Goal: Transaction & Acquisition: Subscribe to service/newsletter

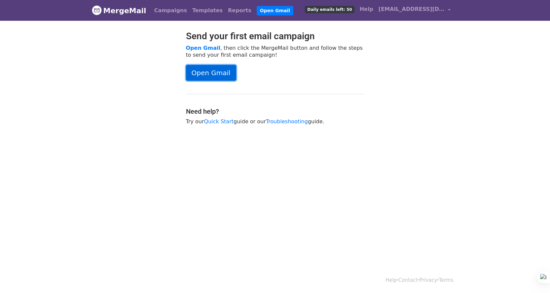
click at [201, 73] on link "Open Gmail" at bounding box center [211, 73] width 50 height 16
click at [154, 10] on link "Campaigns" at bounding box center [171, 10] width 38 height 13
click at [330, 10] on span "Daily emails left: 50" at bounding box center [329, 9] width 49 height 7
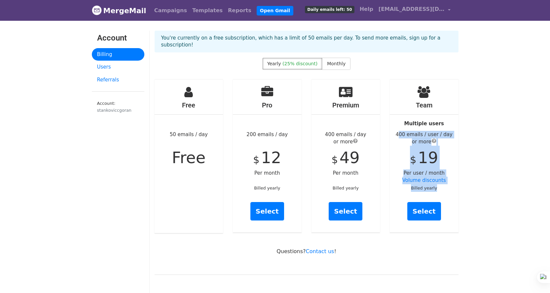
drag, startPoint x: 400, startPoint y: 128, endPoint x: 443, endPoint y: 181, distance: 68.3
click at [443, 181] on div "Team Multiple users 400 emails / user / day or more $ 19 Per user / month Volum…" at bounding box center [424, 156] width 69 height 153
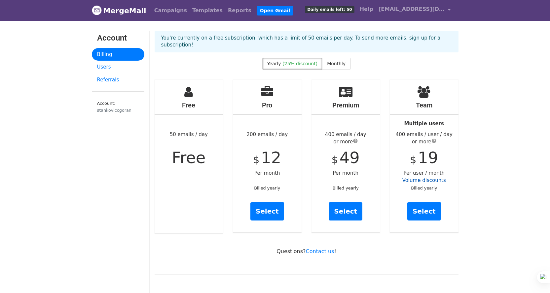
click at [428, 178] on link "Volume discounts" at bounding box center [424, 181] width 44 height 6
click at [434, 138] on span "submit" at bounding box center [433, 140] width 5 height 5
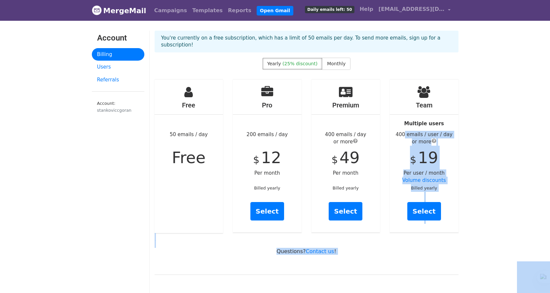
drag, startPoint x: 434, startPoint y: 123, endPoint x: 404, endPoint y: 121, distance: 30.1
drag, startPoint x: 508, startPoint y: 133, endPoint x: 462, endPoint y: 131, distance: 46.3
click at [433, 138] on span "submit" at bounding box center [433, 140] width 5 height 5
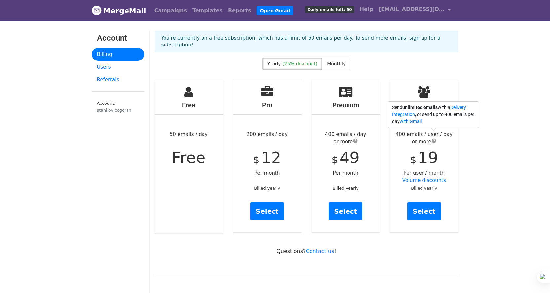
click at [435, 138] on span "submit" at bounding box center [433, 140] width 5 height 5
click at [432, 138] on span "submit" at bounding box center [433, 140] width 5 height 5
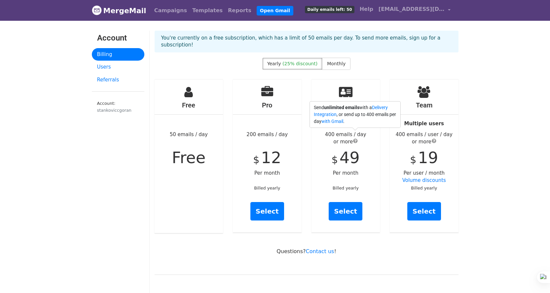
click at [353, 138] on span "submit" at bounding box center [355, 140] width 5 height 5
click at [334, 61] on span "Monthly" at bounding box center [336, 63] width 18 height 5
click at [280, 61] on span "Yearly" at bounding box center [274, 63] width 14 height 5
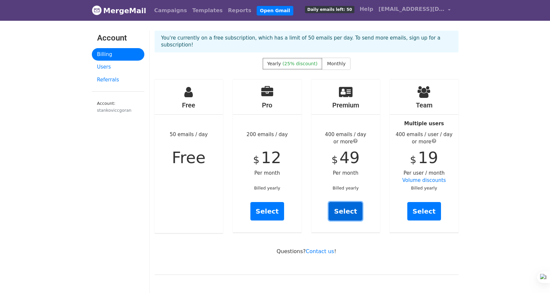
click at [351, 205] on link "Select" at bounding box center [345, 211] width 34 height 18
click at [422, 205] on link "Select" at bounding box center [424, 211] width 34 height 18
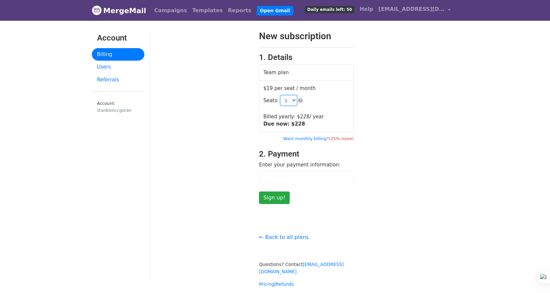
click at [291, 99] on select "1 2 3 4 5 6 7 8 9 10 11 12 13 14 15 16 17 18 19 20 21 22 23 24 25 26 27 28 29 3…" at bounding box center [288, 100] width 17 height 10
select select "2"
click at [280, 95] on select "1 2 3 4 5 6 7 8 9 10 11 12 13 14 15 16 17 18 19 20 21 22 23 24 25 26 27 28 29 3…" at bounding box center [288, 100] width 17 height 10
click at [105, 80] on link "Referrals" at bounding box center [118, 80] width 52 height 13
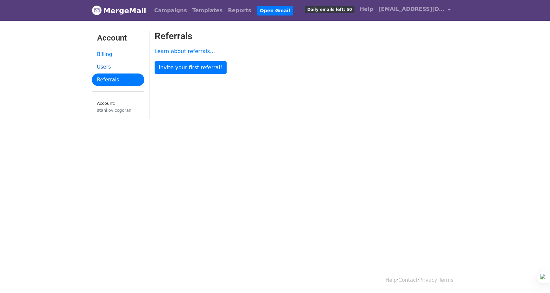
click at [111, 66] on link "Users" at bounding box center [118, 67] width 52 height 13
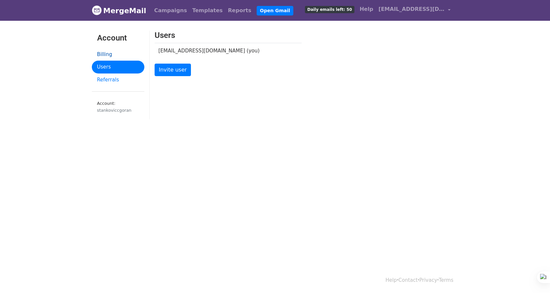
click at [104, 52] on link "Billing" at bounding box center [118, 54] width 52 height 13
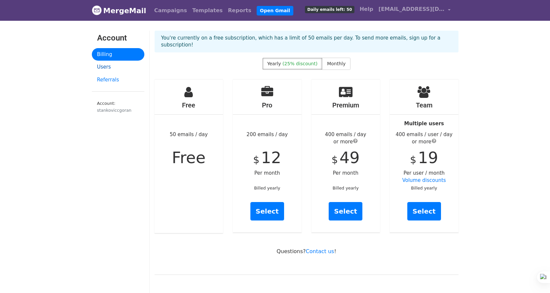
click at [102, 67] on link "Users" at bounding box center [118, 67] width 52 height 13
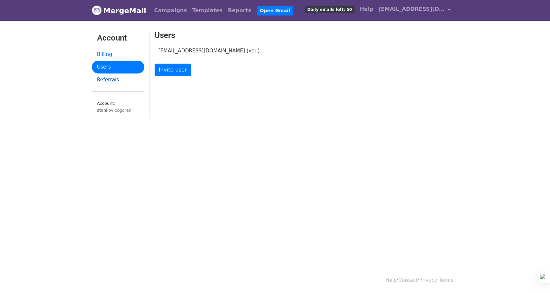
click at [111, 81] on link "Referrals" at bounding box center [118, 80] width 52 height 13
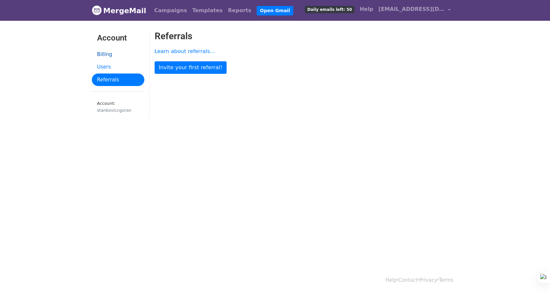
click at [109, 55] on link "Billing" at bounding box center [118, 54] width 52 height 13
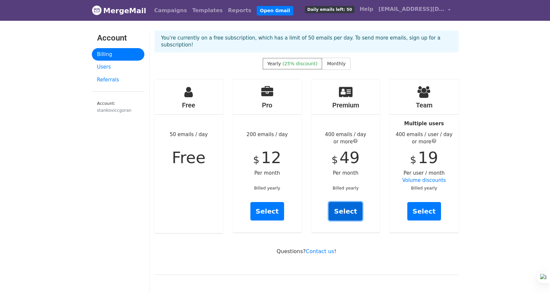
click at [348, 206] on link "Select" at bounding box center [345, 211] width 34 height 18
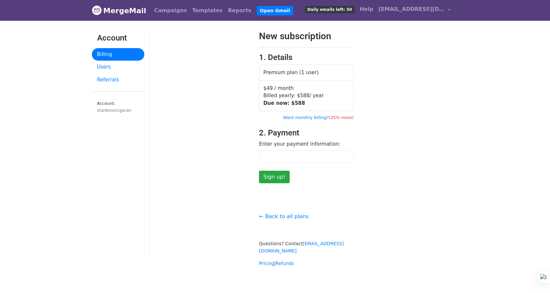
click at [301, 71] on td "Premium plan (1 user)" at bounding box center [306, 73] width 94 height 16
click at [225, 12] on link "Reports" at bounding box center [239, 10] width 29 height 13
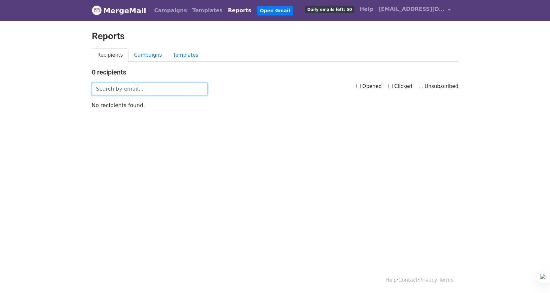
click at [130, 91] on input "text" at bounding box center [150, 89] width 116 height 13
click at [133, 59] on link "Campaigns" at bounding box center [147, 56] width 39 height 14
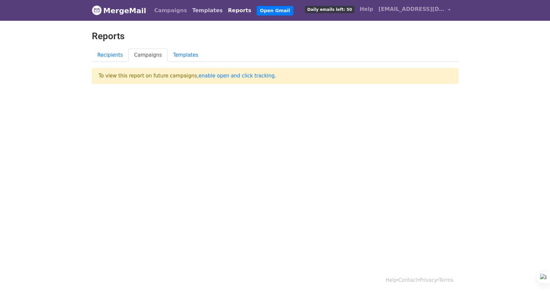
click at [190, 10] on link "Templates" at bounding box center [207, 10] width 36 height 13
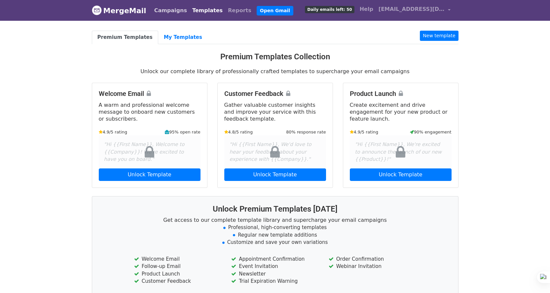
click at [166, 11] on link "Campaigns" at bounding box center [171, 10] width 38 height 13
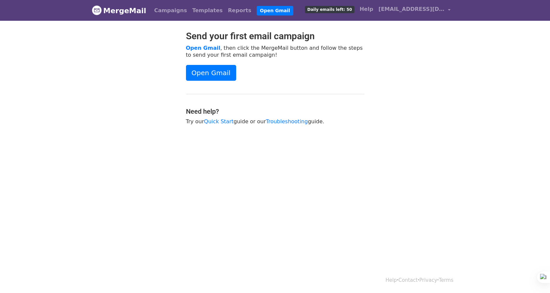
click at [220, 90] on div "Send your first email campaign Open Gmail , then click the MergeMail button and…" at bounding box center [275, 81] width 188 height 101
